Goal: Task Accomplishment & Management: Use online tool/utility

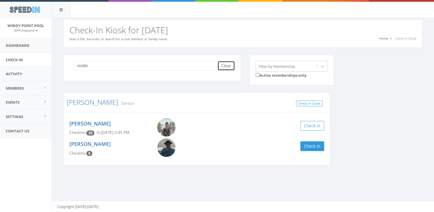
click at [222, 63] on button "Clear" at bounding box center [225, 66] width 17 height 10
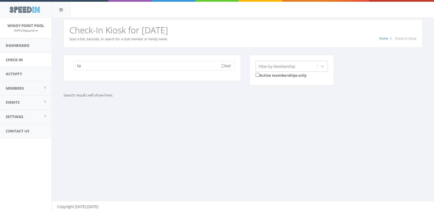
type input "t"
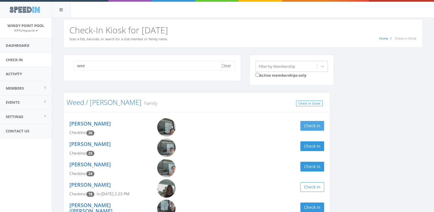
type input "wee"
click at [316, 130] on button "Check in" at bounding box center [312, 126] width 24 height 10
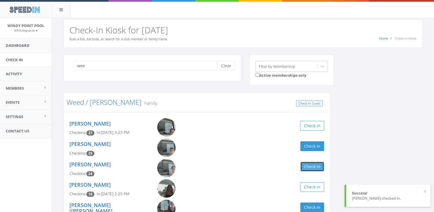
click at [310, 164] on button "Check in" at bounding box center [312, 166] width 24 height 10
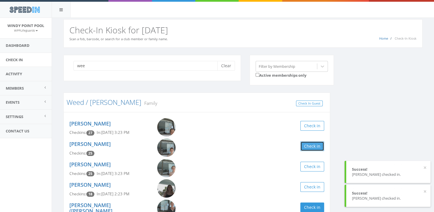
click at [308, 147] on button "Check in" at bounding box center [312, 146] width 24 height 10
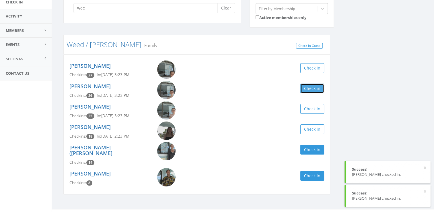
scroll to position [60, 0]
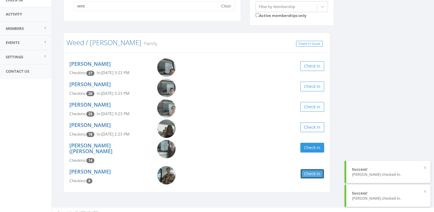
click at [309, 169] on button "Check in" at bounding box center [312, 174] width 24 height 10
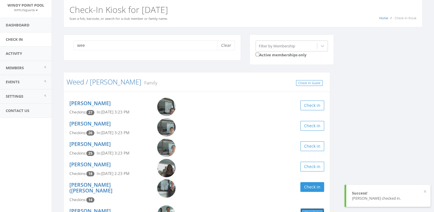
scroll to position [19, 0]
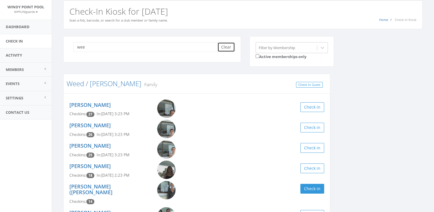
click at [228, 42] on button "Clear" at bounding box center [225, 47] width 17 height 10
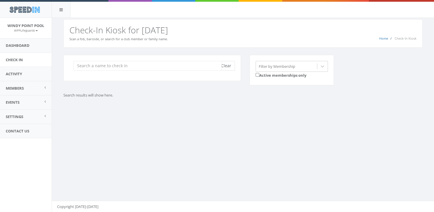
scroll to position [0, 0]
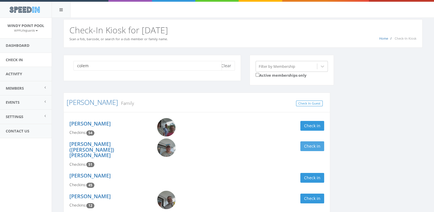
type input "colem"
click at [317, 149] on button "Check in" at bounding box center [312, 146] width 24 height 10
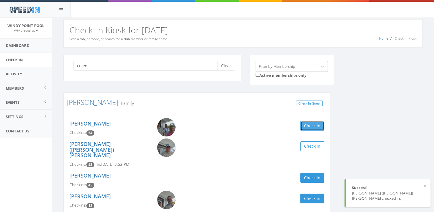
click at [304, 125] on button "Check in" at bounding box center [312, 126] width 24 height 10
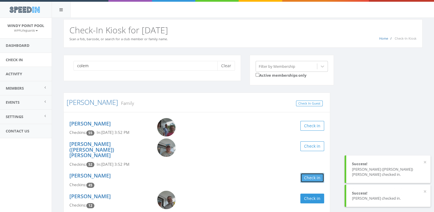
click at [313, 173] on button "Check in" at bounding box center [312, 178] width 24 height 10
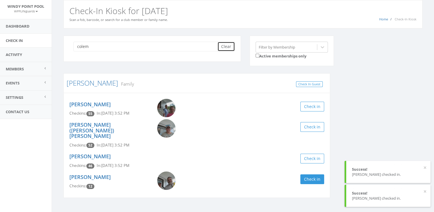
click at [226, 48] on button "Clear" at bounding box center [225, 47] width 17 height 10
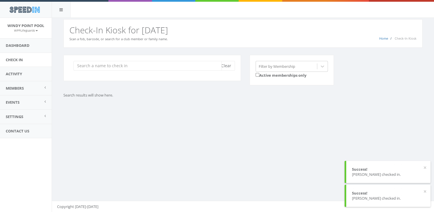
scroll to position [0, 0]
